Goal: Find contact information: Find contact information

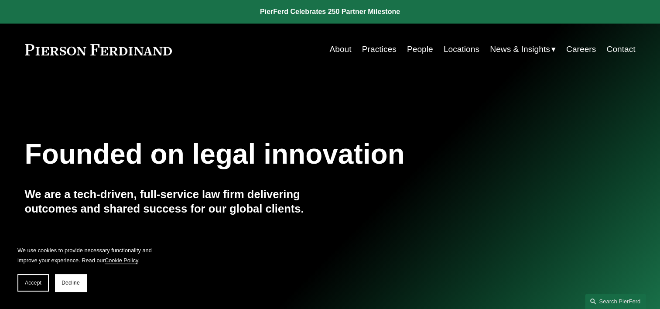
click at [456, 48] on link "Locations" at bounding box center [462, 49] width 36 height 17
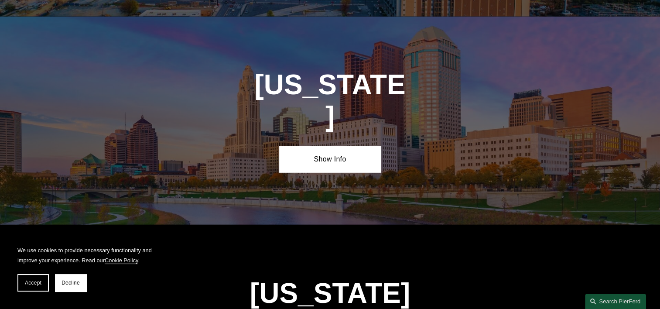
scroll to position [2663, 0]
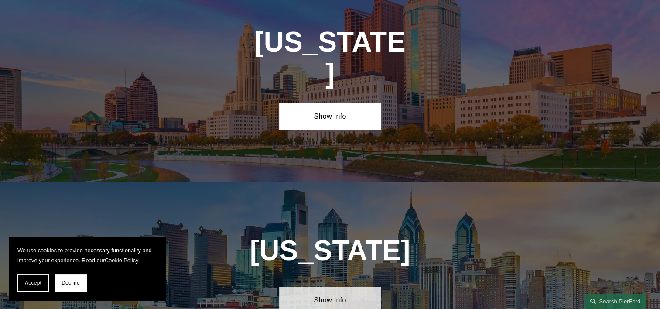
click at [298, 287] on link "Show Info" at bounding box center [330, 300] width 102 height 26
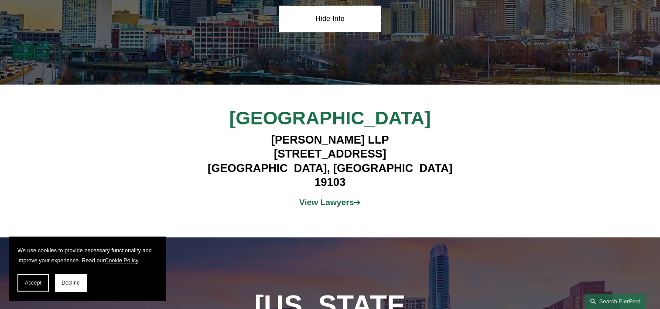
scroll to position [2924, 0]
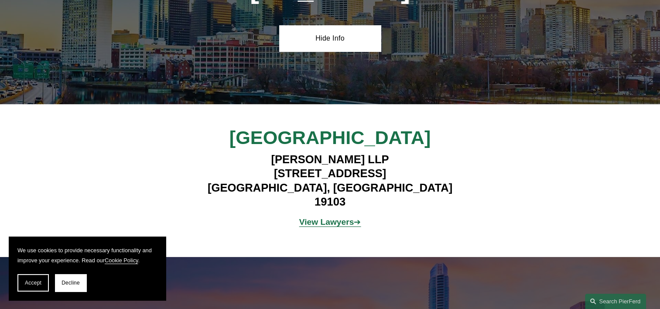
click at [313, 217] on strong "View Lawyers" at bounding box center [326, 221] width 55 height 9
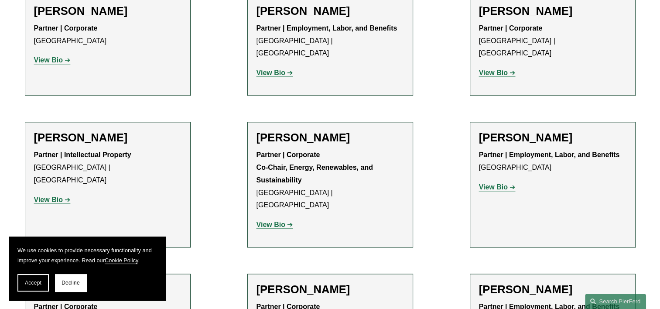
scroll to position [1266, 0]
